Goal: Task Accomplishment & Management: Complete application form

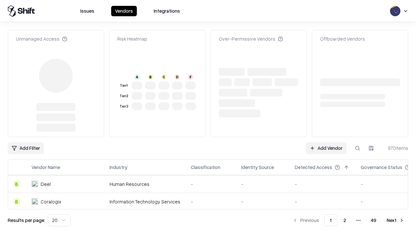
click at [326, 142] on link "Add Vendor" at bounding box center [326, 148] width 41 height 12
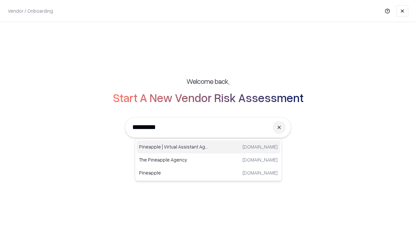
click at [209, 147] on div "Pineapple | Virtual Assistant Agency [DOMAIN_NAME]" at bounding box center [209, 147] width 144 height 13
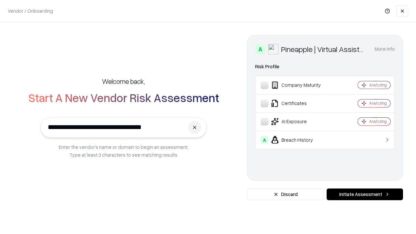
type input "**********"
click at [365, 195] on button "Initiate Assessment" at bounding box center [365, 195] width 76 height 12
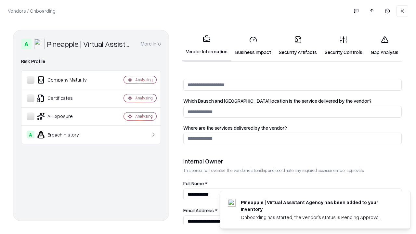
scroll to position [337, 0]
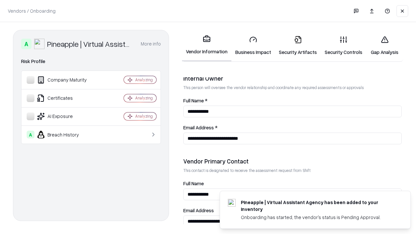
click at [253, 46] on link "Business Impact" at bounding box center [254, 46] width 44 height 30
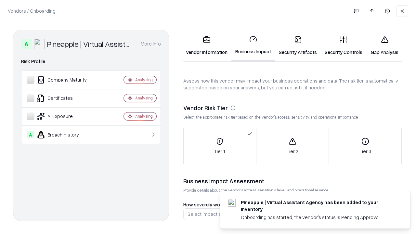
click at [385, 46] on link "Gap Analysis" at bounding box center [385, 46] width 37 height 30
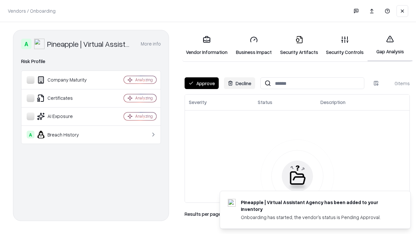
click at [202, 83] on button "Approve" at bounding box center [202, 83] width 34 height 12
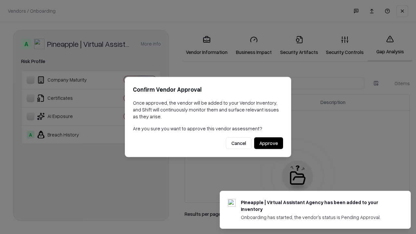
click at [269, 143] on button "Approve" at bounding box center [268, 144] width 29 height 12
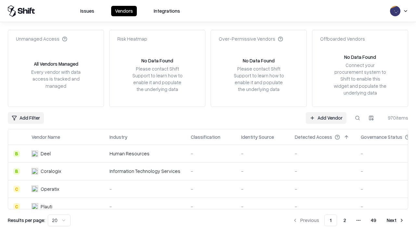
type input "**********"
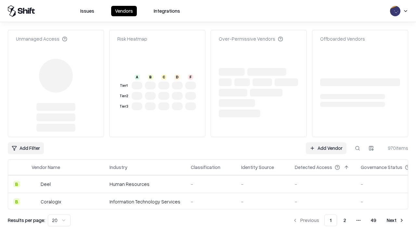
click at [326, 142] on link "Add Vendor" at bounding box center [326, 148] width 41 height 12
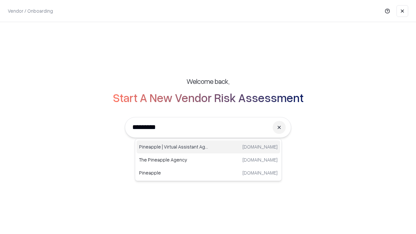
click at [209, 147] on div "Pineapple | Virtual Assistant Agency [DOMAIN_NAME]" at bounding box center [209, 147] width 144 height 13
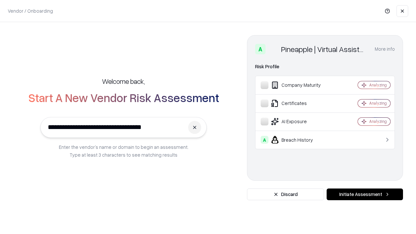
type input "**********"
click at [365, 195] on button "Initiate Assessment" at bounding box center [365, 195] width 76 height 12
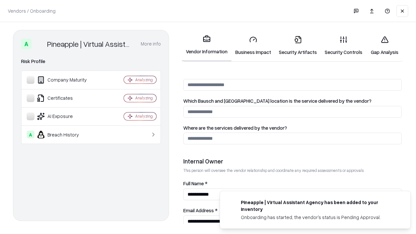
scroll to position [337, 0]
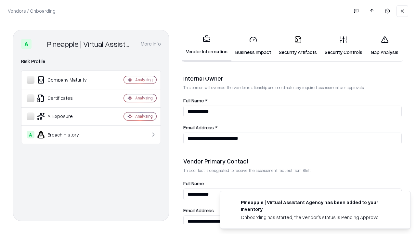
click at [385, 46] on link "Gap Analysis" at bounding box center [385, 46] width 37 height 30
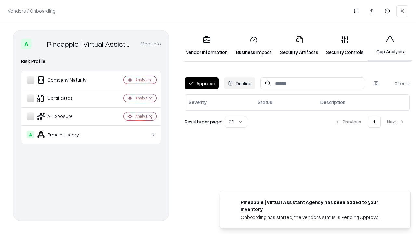
click at [202, 83] on button "Approve" at bounding box center [202, 83] width 34 height 12
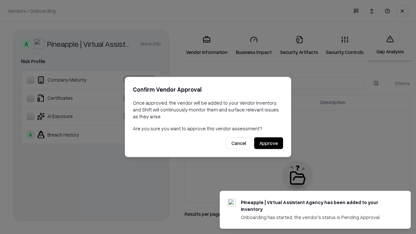
click at [269, 143] on button "Approve" at bounding box center [268, 144] width 29 height 12
